Goal: Task Accomplishment & Management: Manage account settings

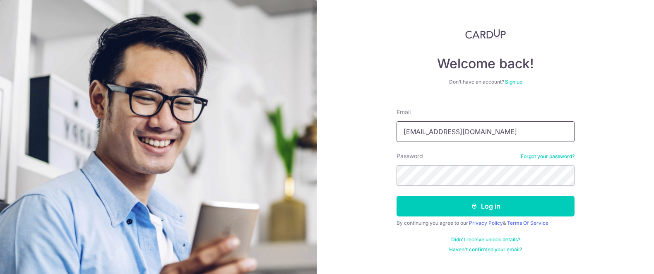
click at [475, 132] on input "[EMAIL_ADDRESS][DOMAIN_NAME]" at bounding box center [485, 131] width 178 height 21
type input "[EMAIL_ADDRESS][DOMAIN_NAME]"
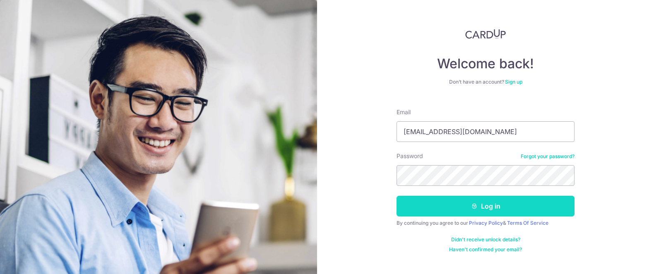
click at [426, 212] on button "Log in" at bounding box center [485, 206] width 178 height 21
